Goal: Transaction & Acquisition: Register for event/course

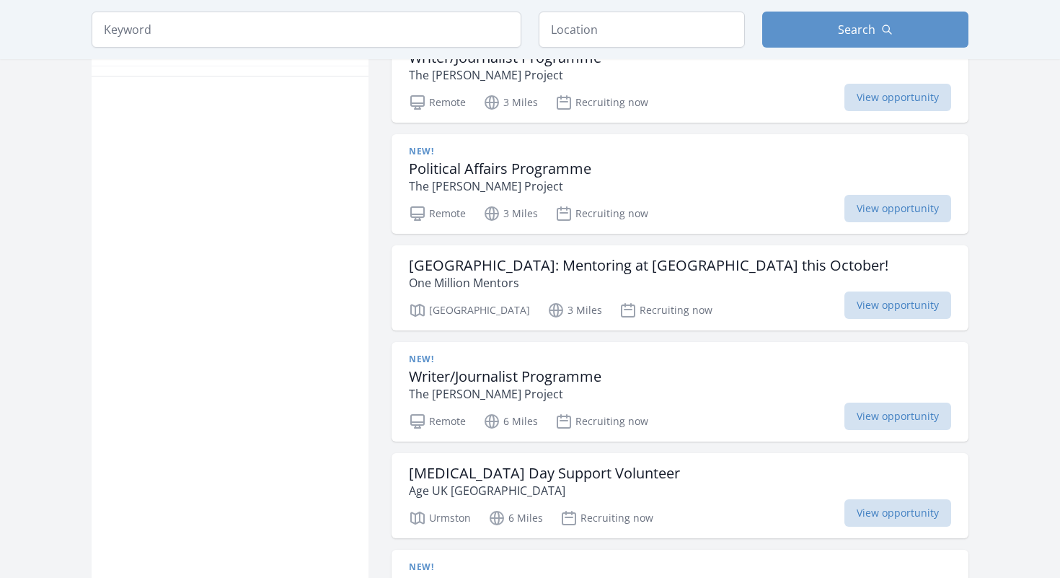
scroll to position [928, 0]
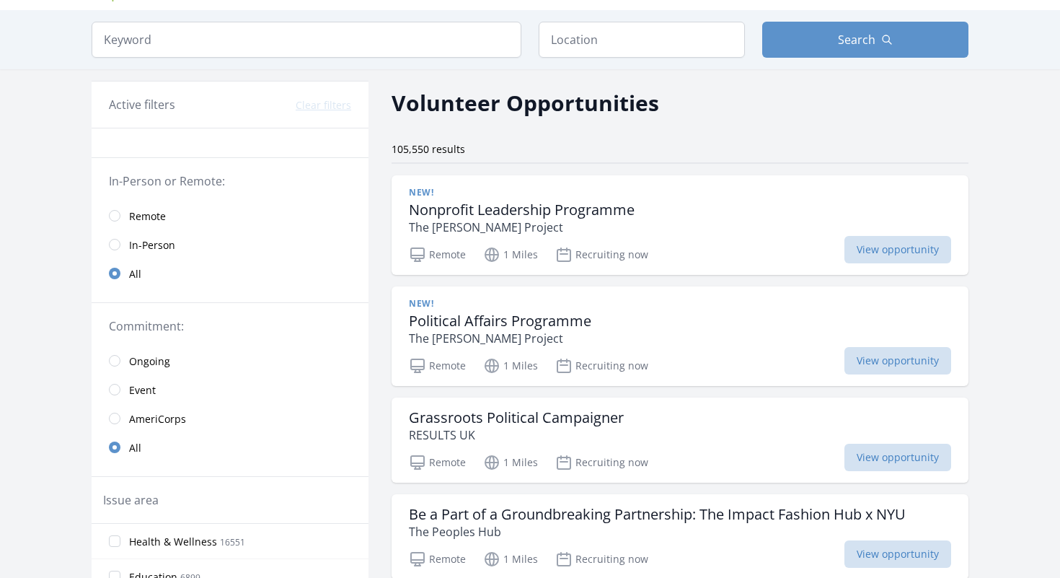
scroll to position [38, 0]
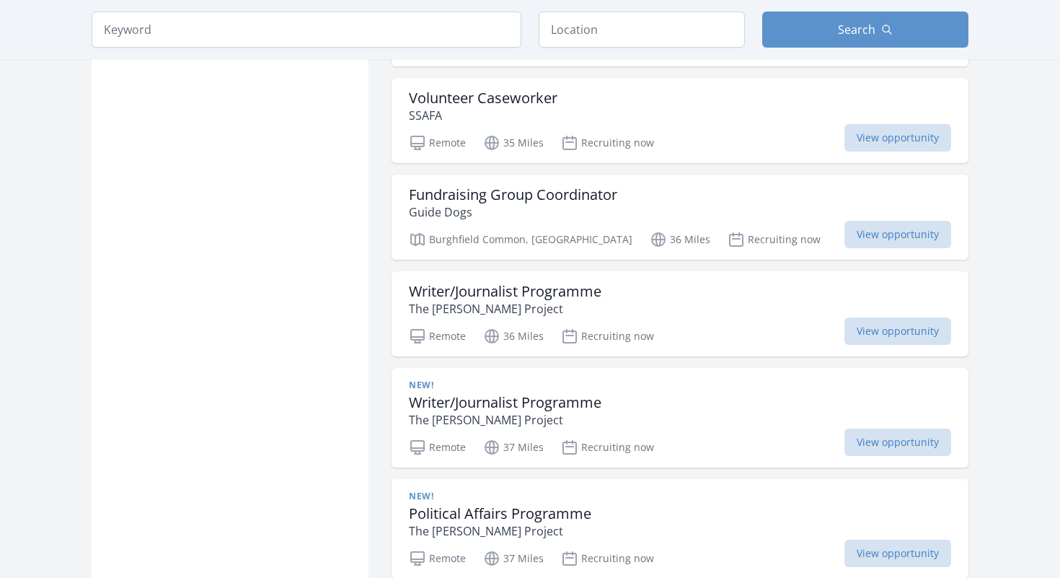
scroll to position [5980, 0]
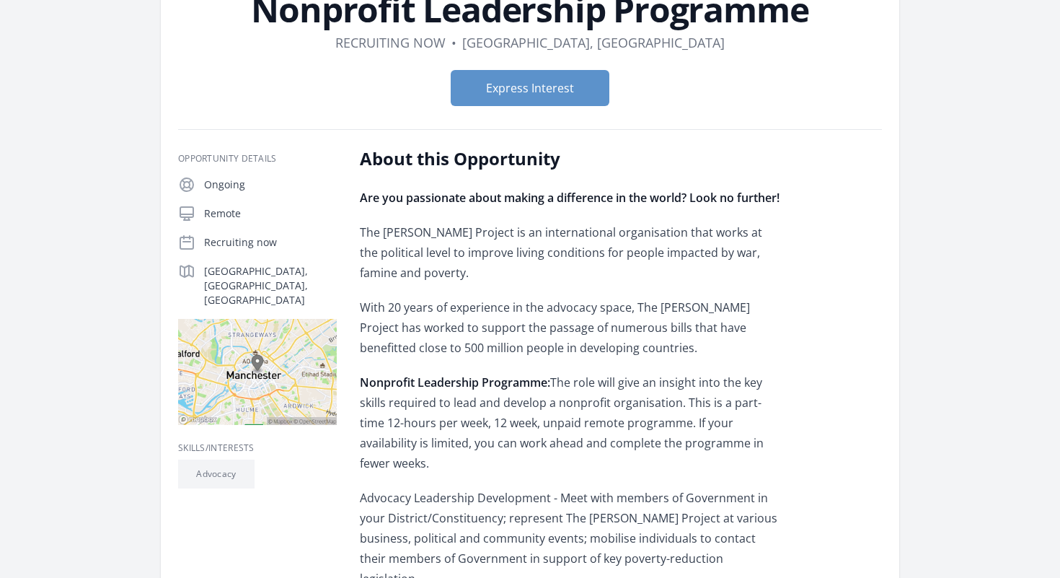
scroll to position [47, 0]
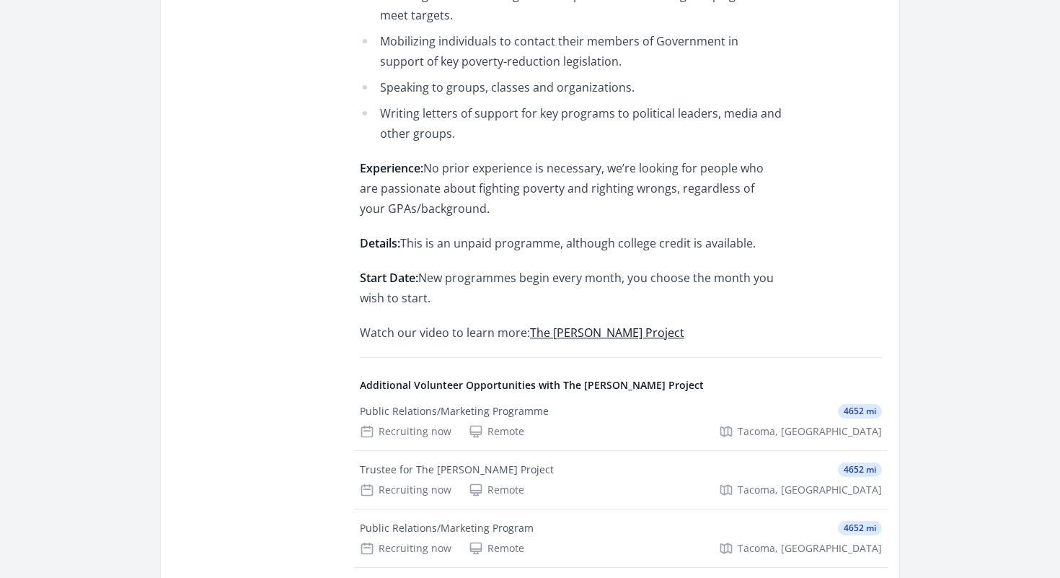
scroll to position [692, 0]
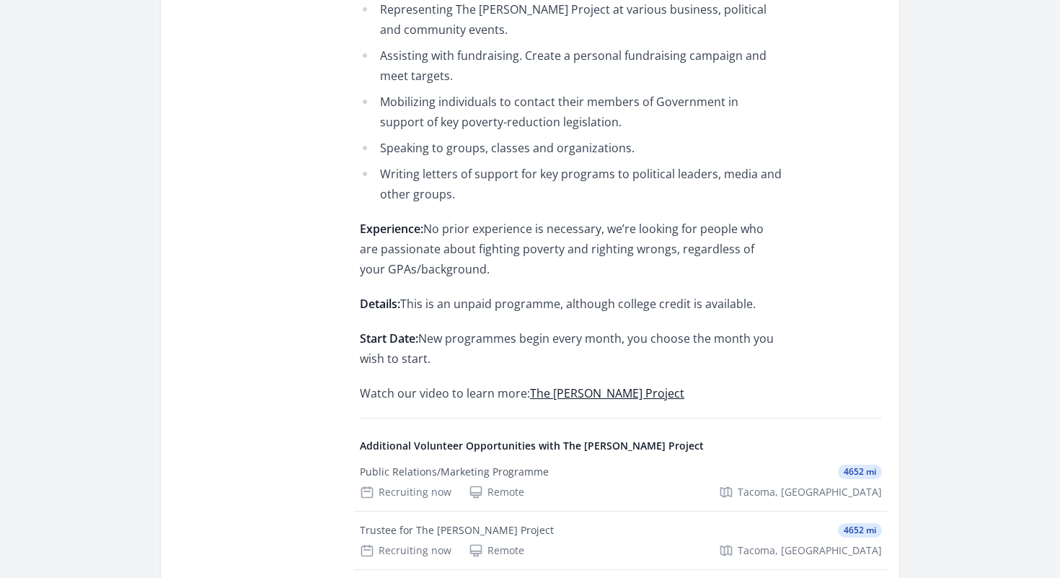
click at [588, 395] on link "The [PERSON_NAME] Project" at bounding box center [607, 393] width 154 height 16
